Goal: Information Seeking & Learning: Find specific fact

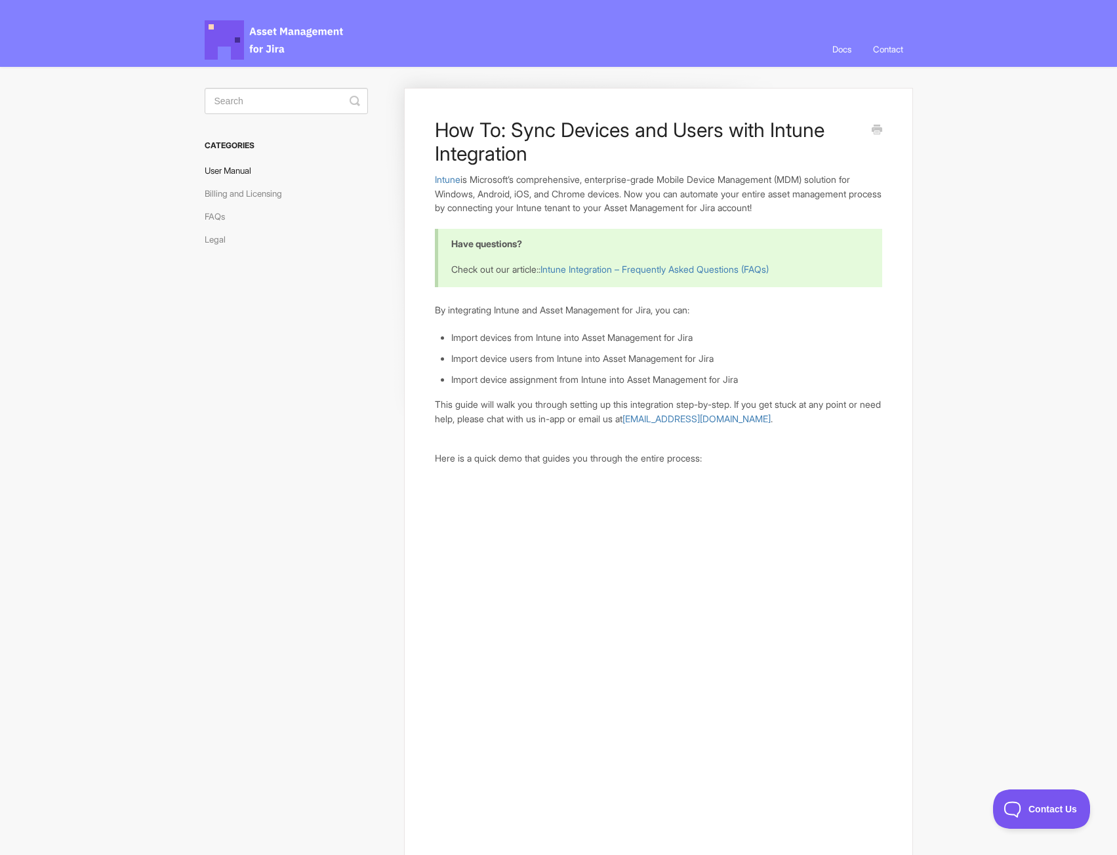
click at [236, 166] on link "User Manual" at bounding box center [233, 170] width 56 height 21
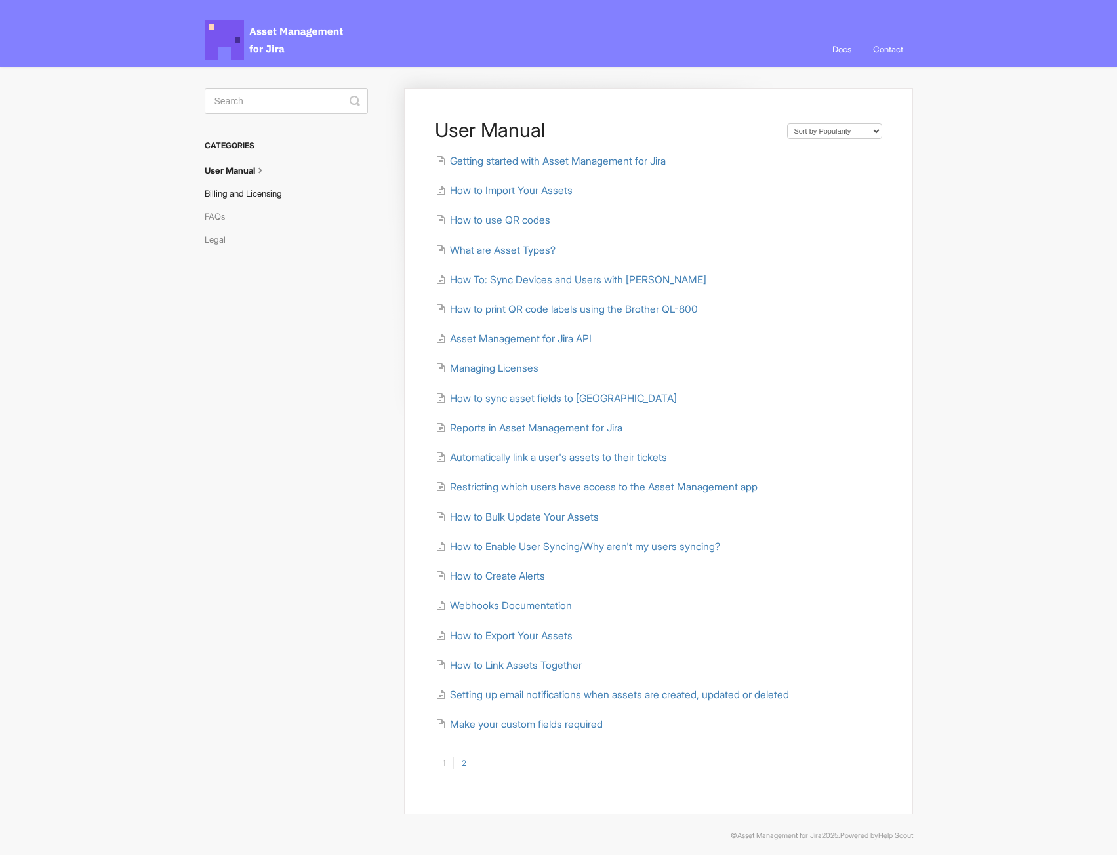
click at [264, 188] on link "Billing and Licensing" at bounding box center [248, 193] width 87 height 21
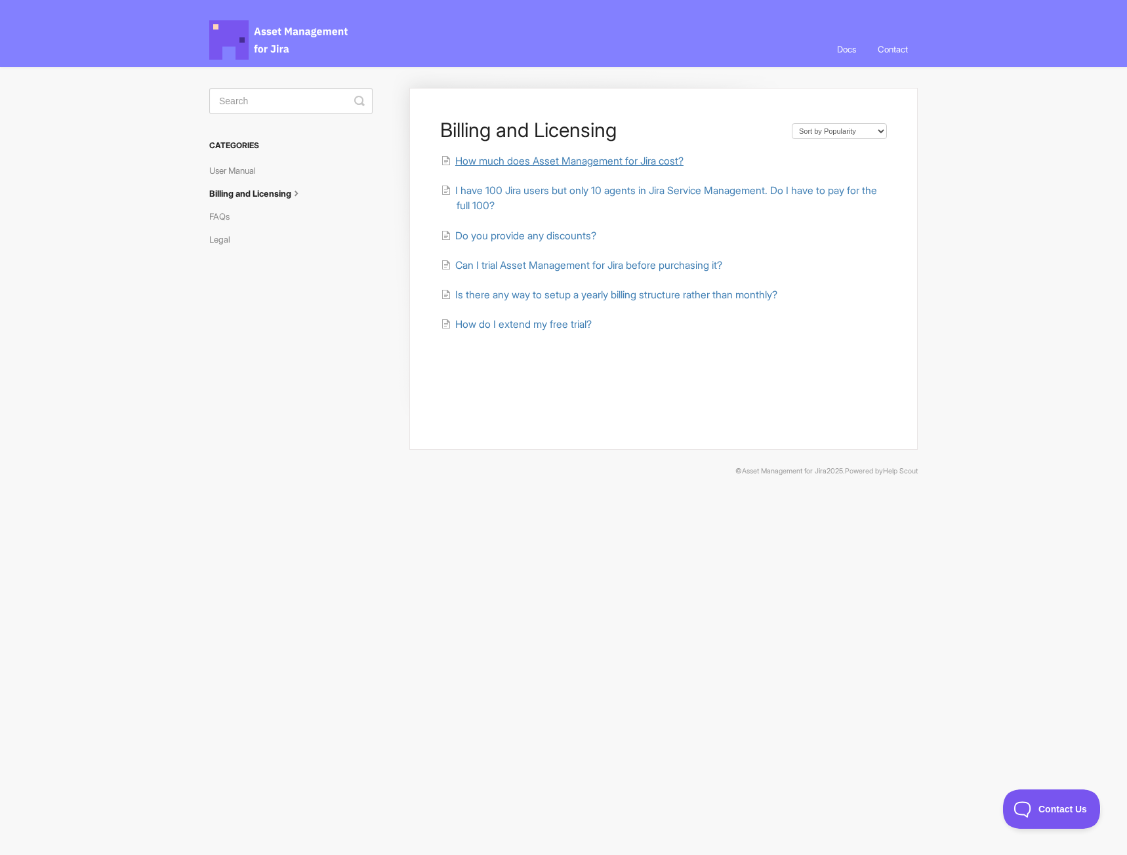
click at [578, 163] on span "How much does Asset Management for Jira cost?" at bounding box center [569, 161] width 228 height 12
